Goal: Check status: Check status

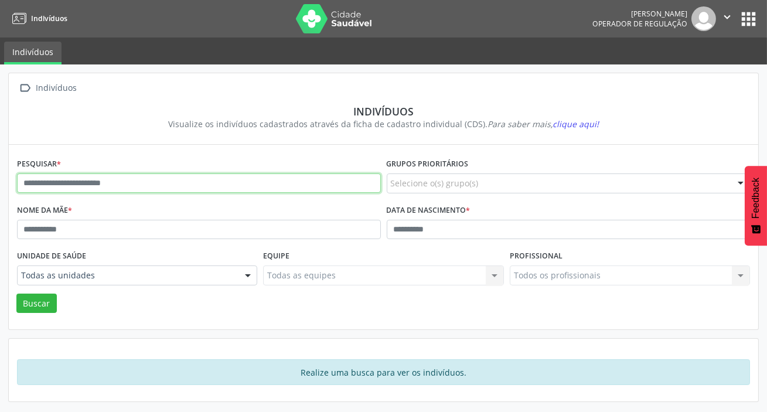
click at [270, 189] on input "text" at bounding box center [199, 183] width 364 height 20
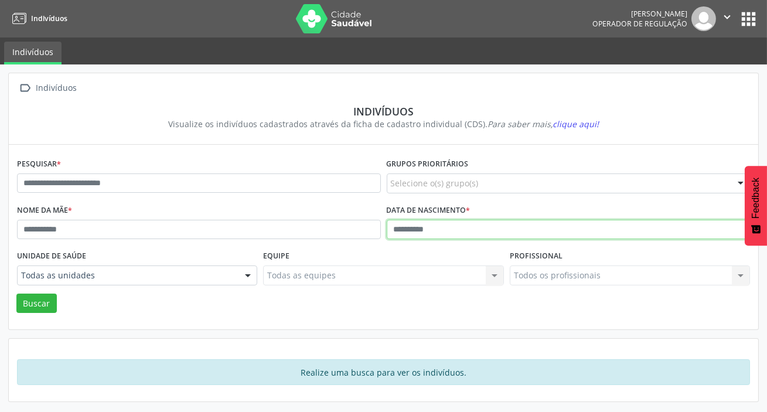
click at [486, 238] on input "text" at bounding box center [569, 230] width 364 height 20
type input "**********"
click at [16, 294] on button "Buscar" at bounding box center [36, 304] width 40 height 20
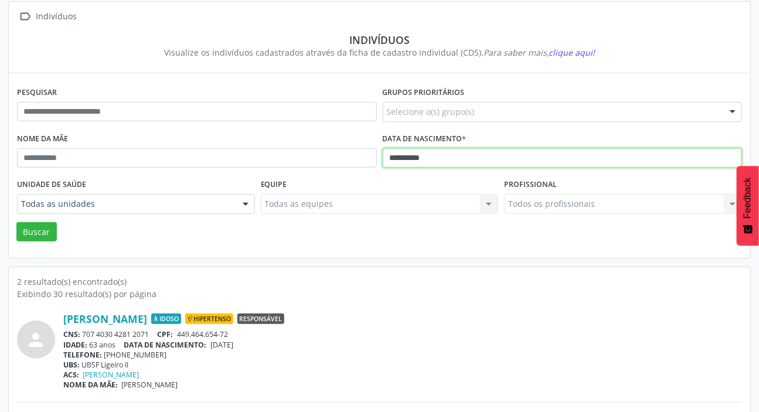
scroll to position [168, 0]
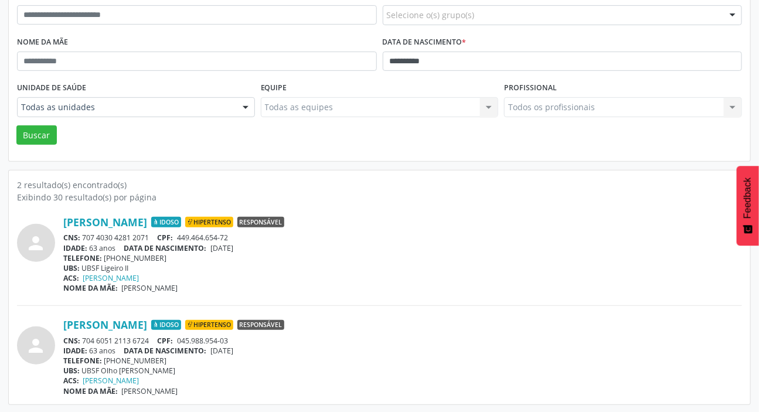
drag, startPoint x: 84, startPoint y: 338, endPoint x: 150, endPoint y: 339, distance: 66.2
click at [150, 339] on div "CNS: 704 6051 2113 6724 CPF: 045.988.954-03" at bounding box center [402, 341] width 679 height 10
copy div "704 6051 2113 6724"
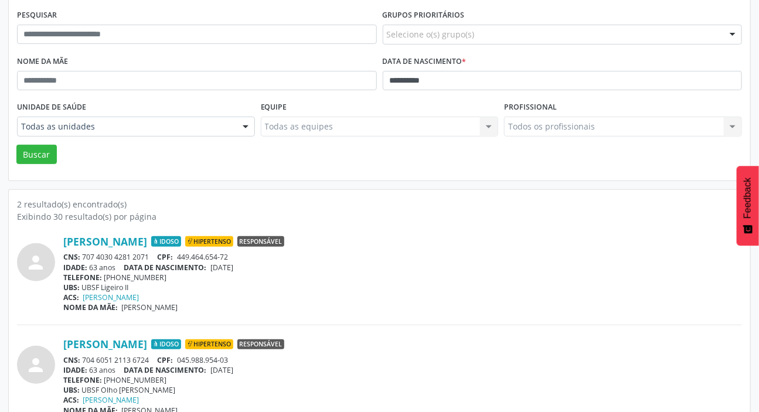
scroll to position [0, 0]
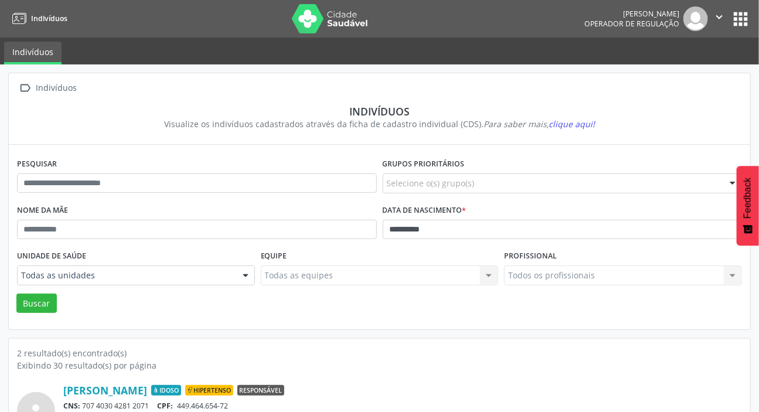
click at [743, 21] on button "apps" at bounding box center [740, 19] width 21 height 21
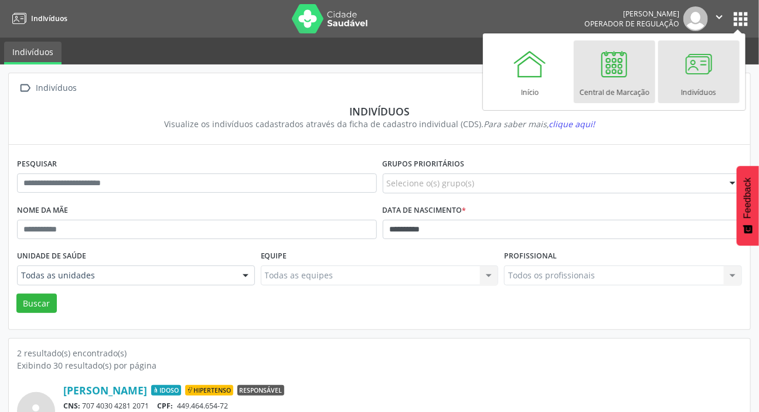
click at [625, 73] on div at bounding box center [614, 63] width 35 height 35
